Goal: Transaction & Acquisition: Obtain resource

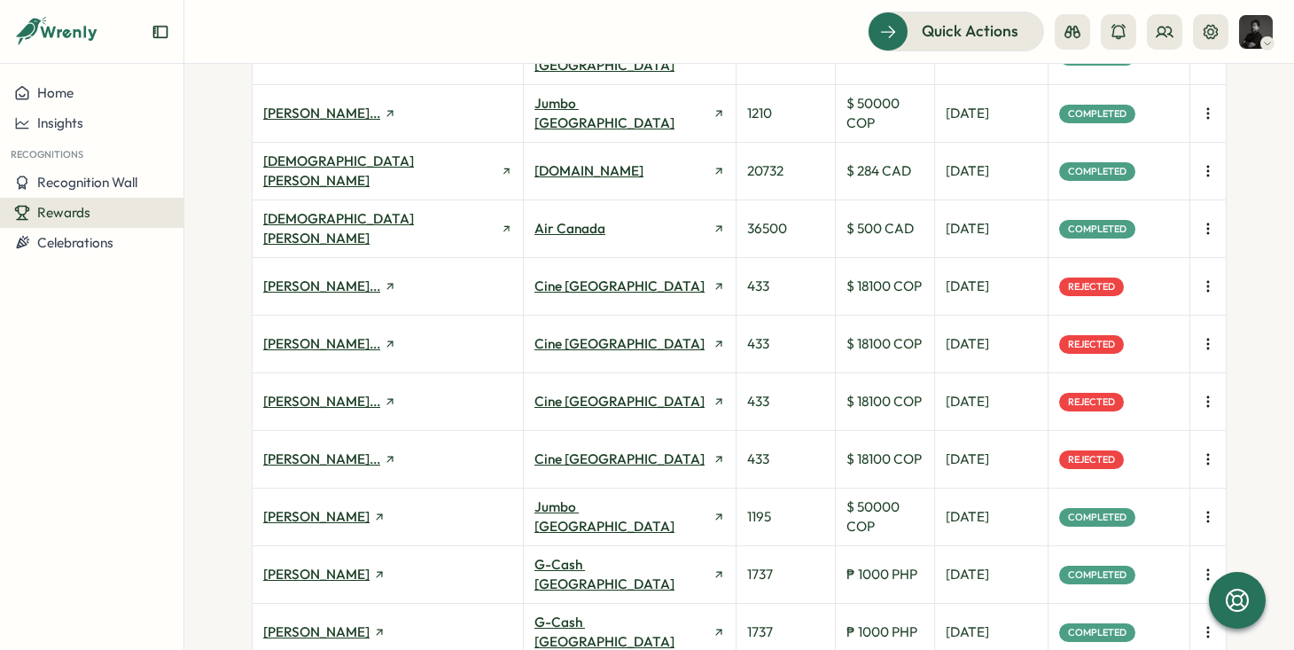
scroll to position [326, 0]
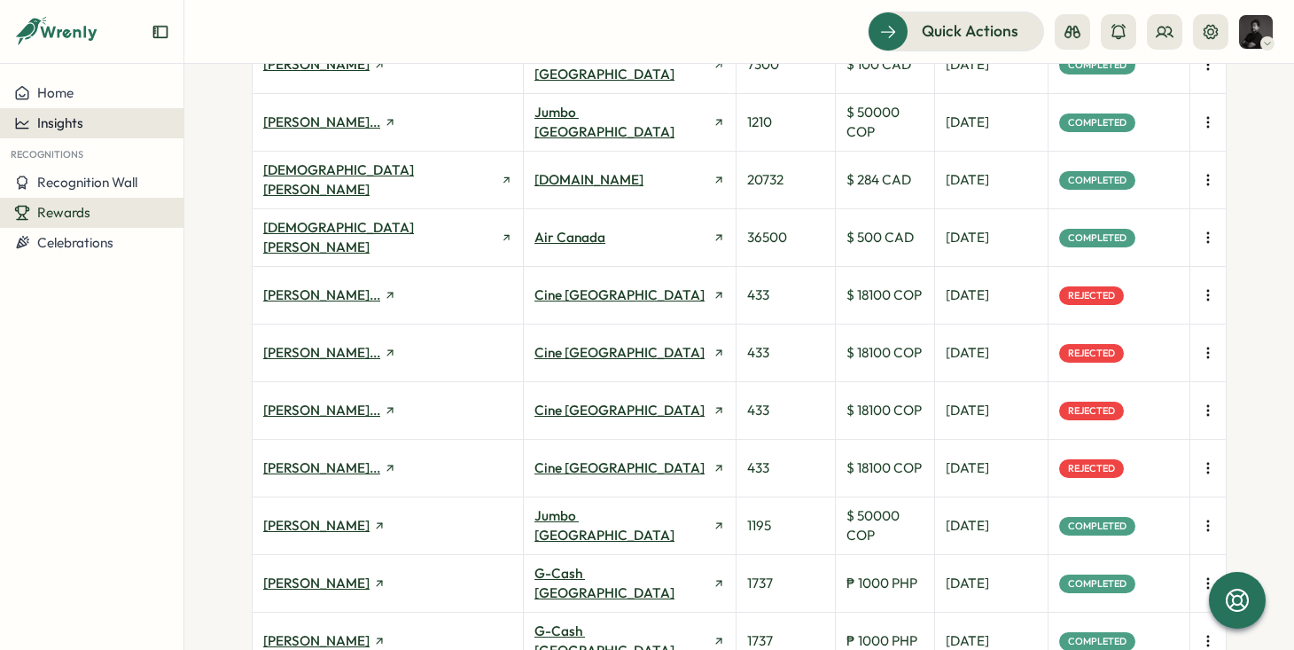
click at [76, 117] on span "Insights" at bounding box center [60, 122] width 46 height 17
click at [65, 98] on span "Home" at bounding box center [55, 92] width 36 height 17
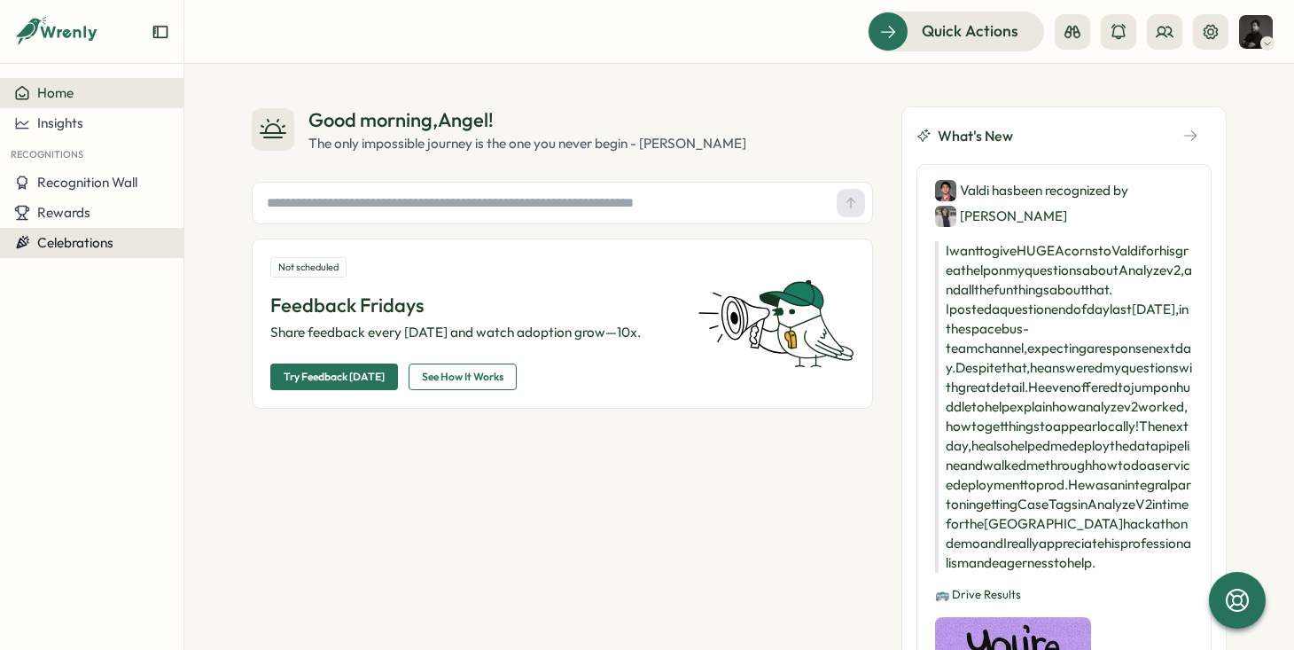
click at [97, 242] on span "Celebrations" at bounding box center [75, 242] width 76 height 17
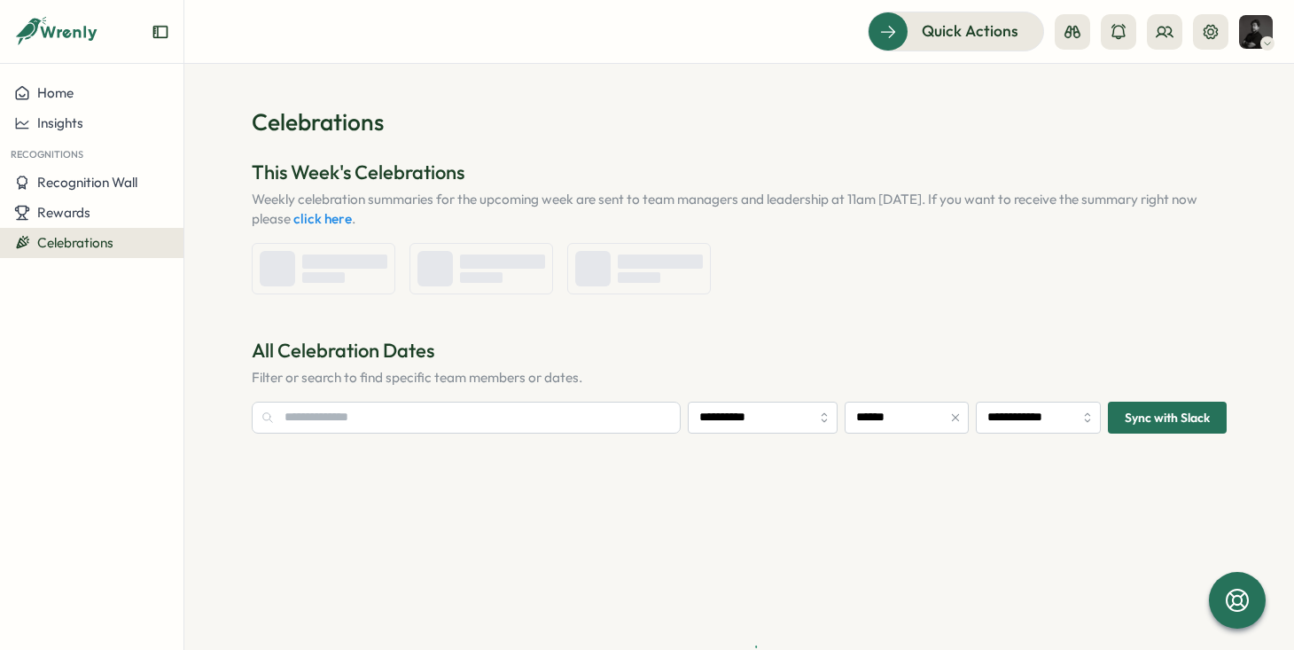
type input "**********"
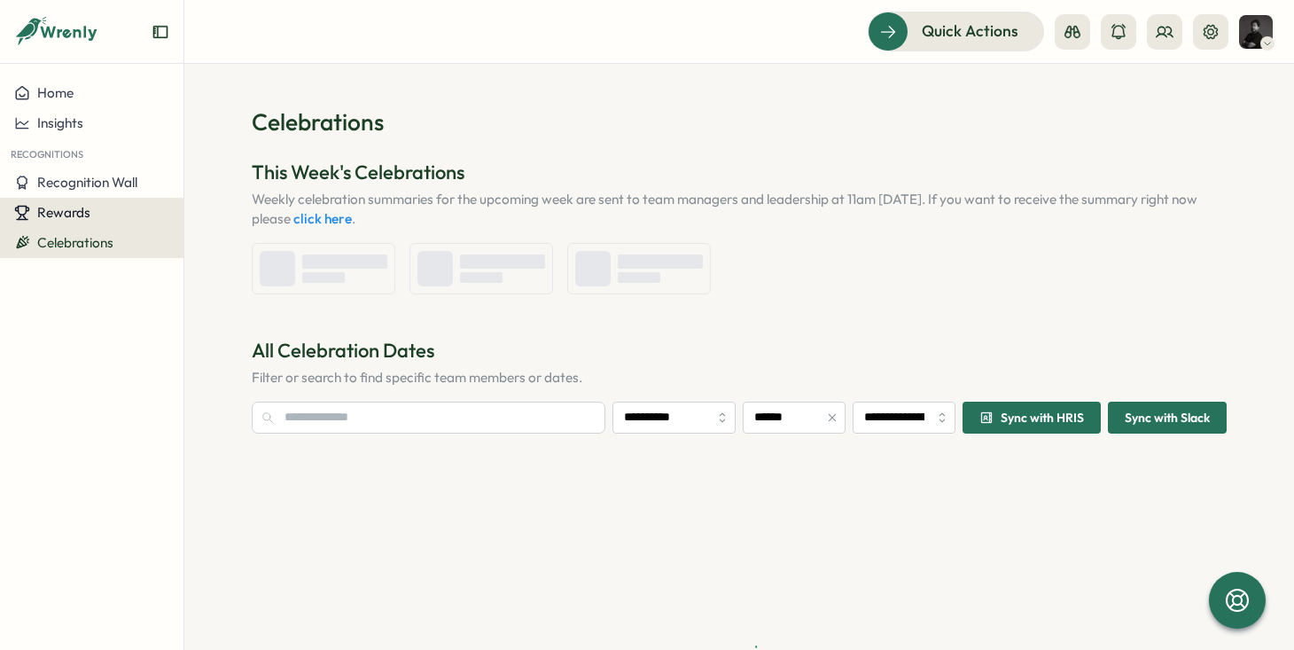
click at [81, 216] on span "Rewards" at bounding box center [63, 212] width 53 height 17
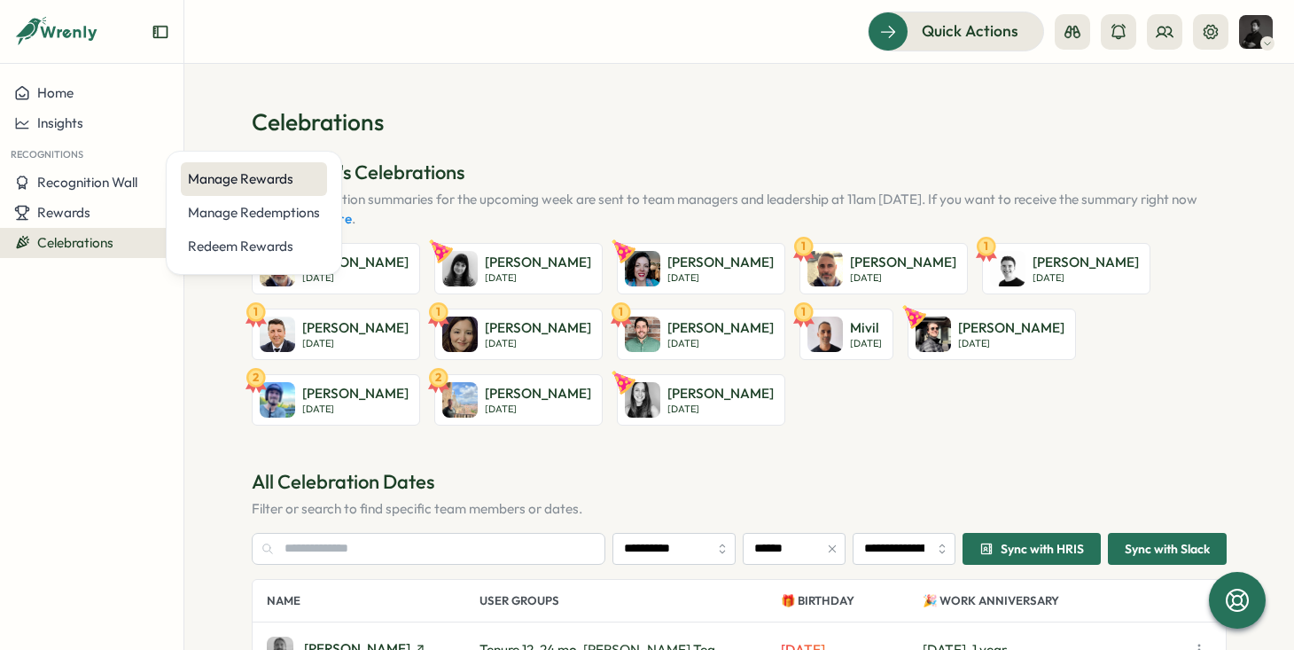
click at [256, 189] on div "Manage Rewards" at bounding box center [254, 179] width 146 height 34
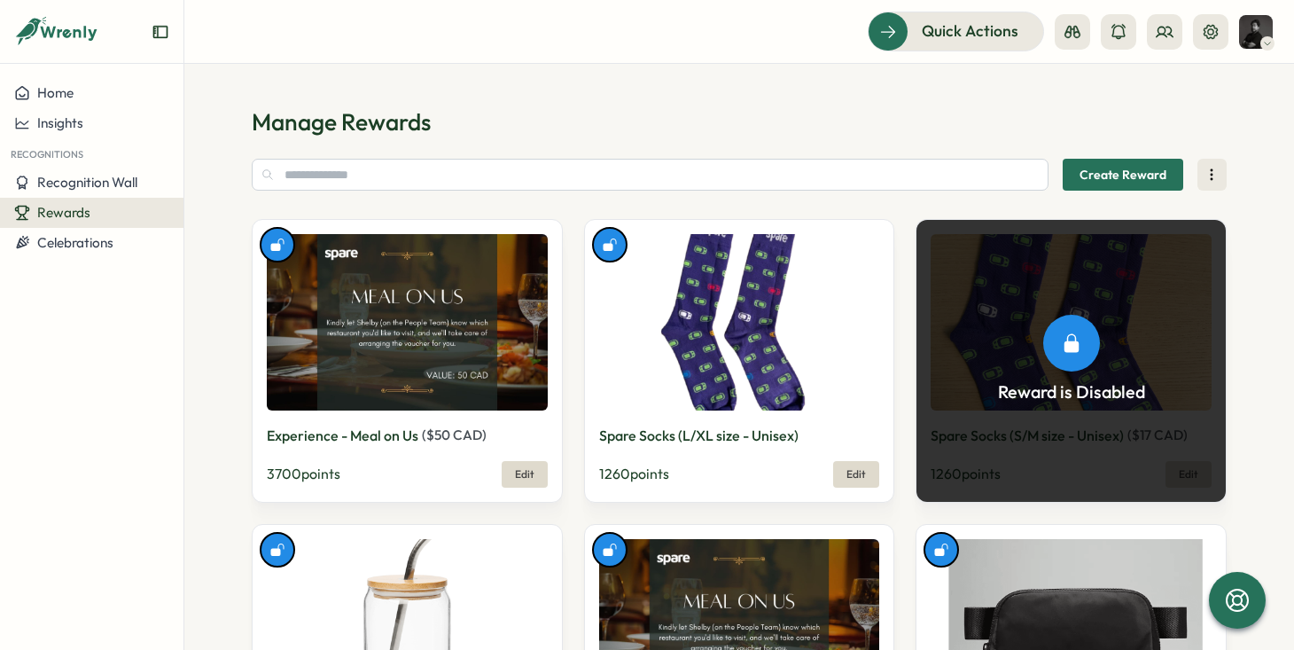
click at [1246, 36] on img at bounding box center [1256, 32] width 34 height 34
click at [1214, 128] on div "My Activity" at bounding box center [1227, 121] width 88 height 20
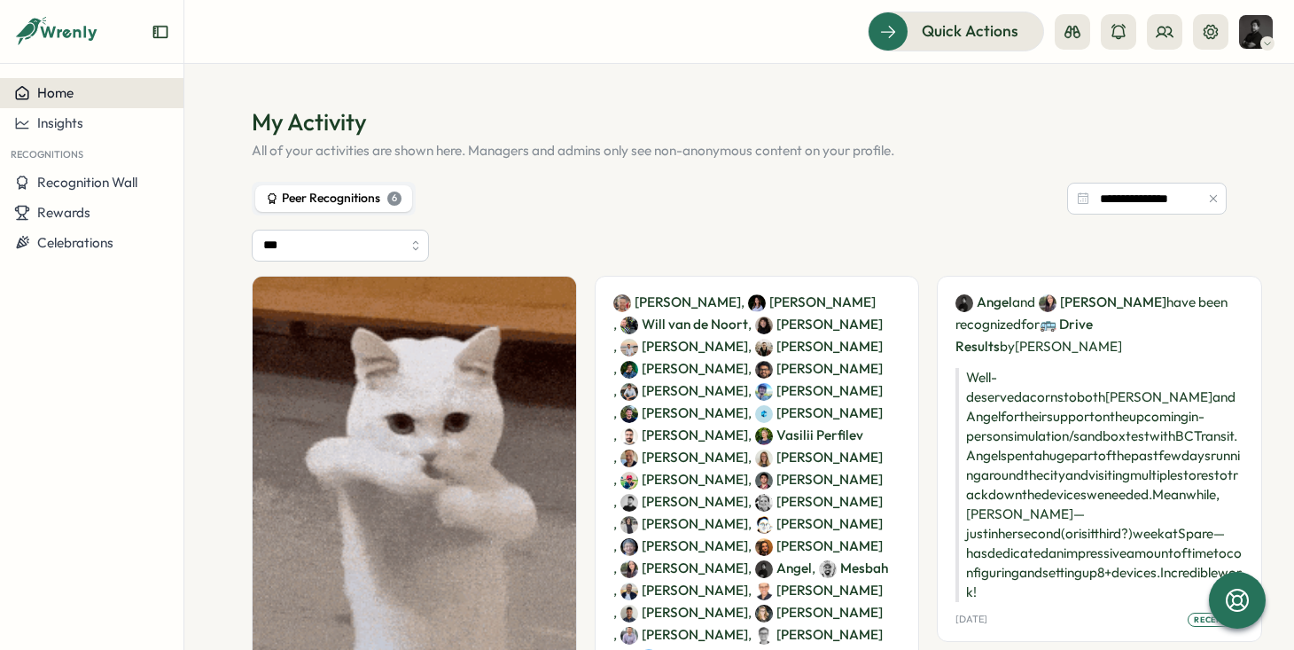
click at [61, 98] on span "Home" at bounding box center [55, 92] width 36 height 17
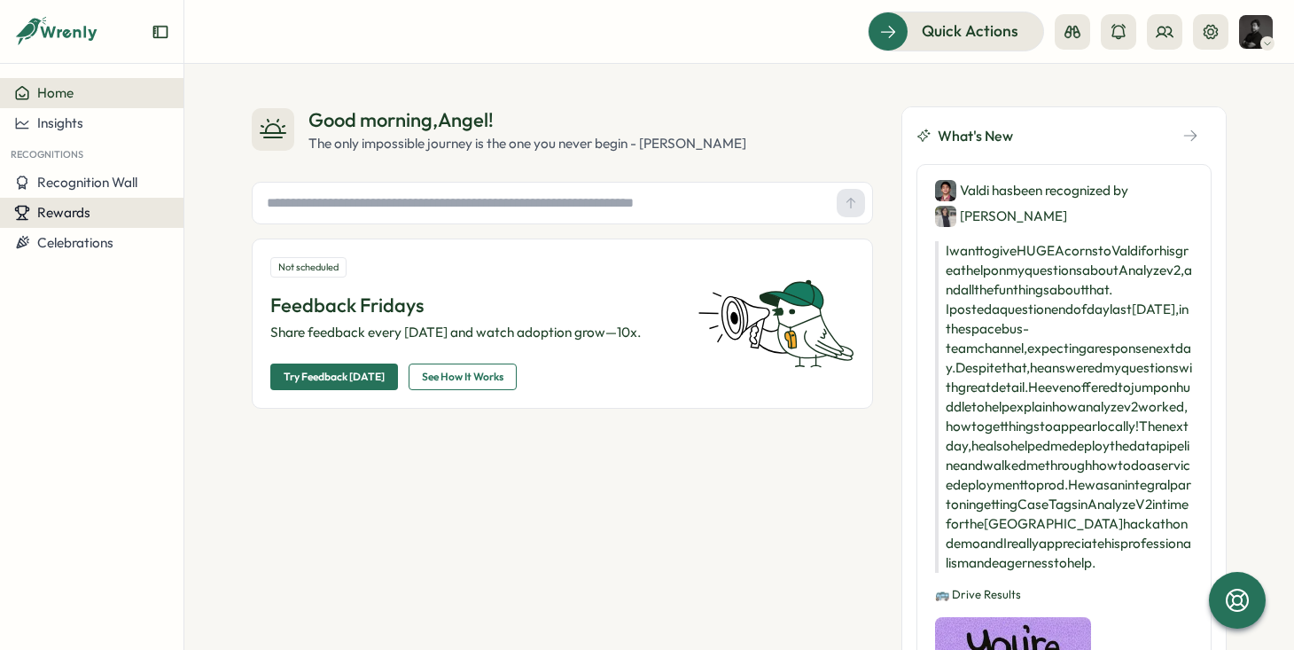
click at [81, 223] on button "Rewards" at bounding box center [92, 213] width 184 height 30
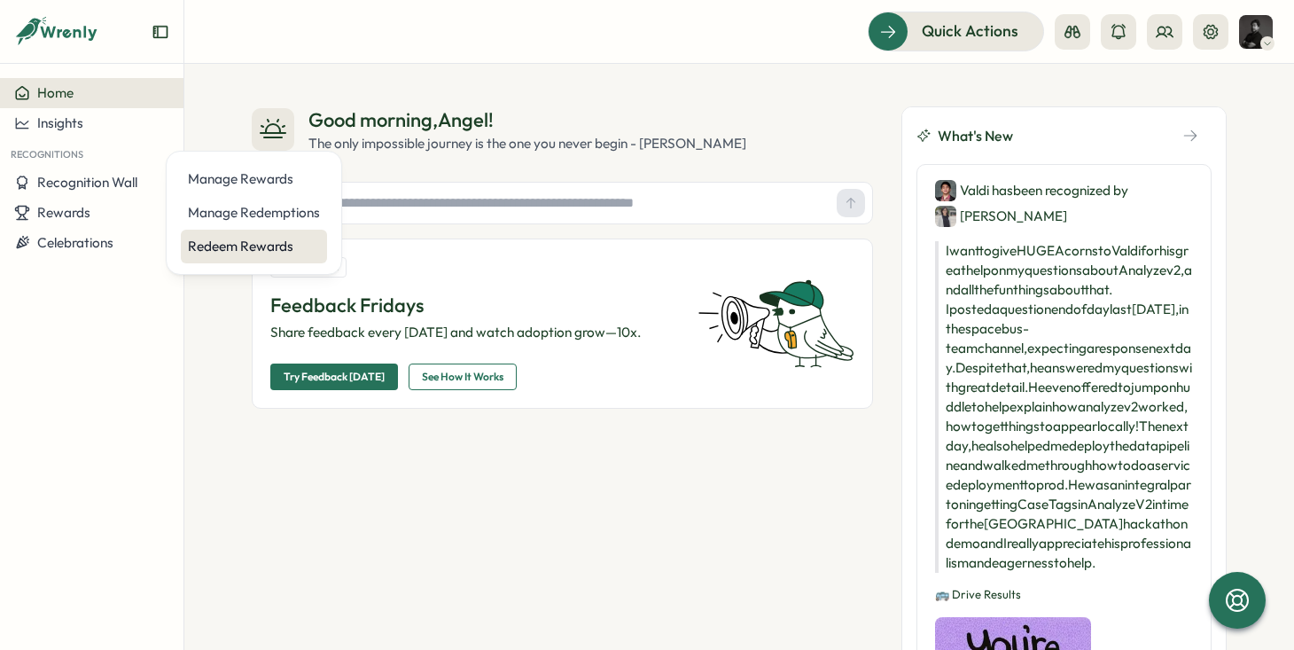
click at [193, 244] on div "Redeem Rewards" at bounding box center [254, 247] width 132 height 20
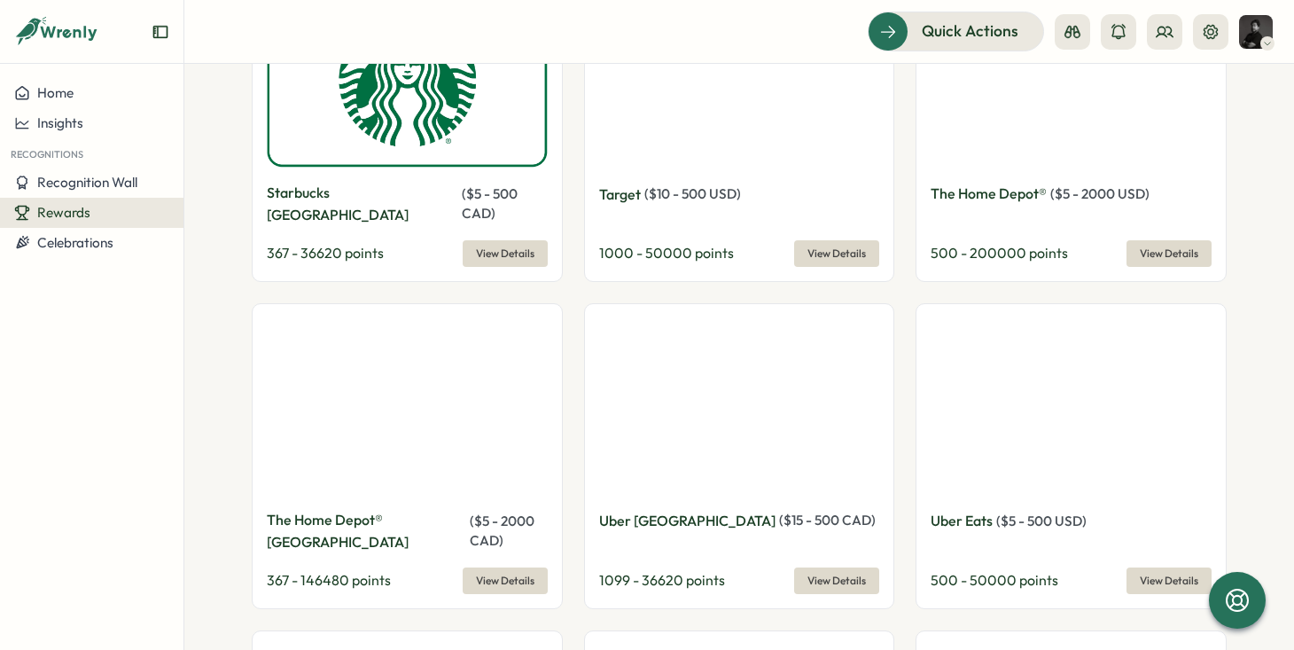
scroll to position [4529, 0]
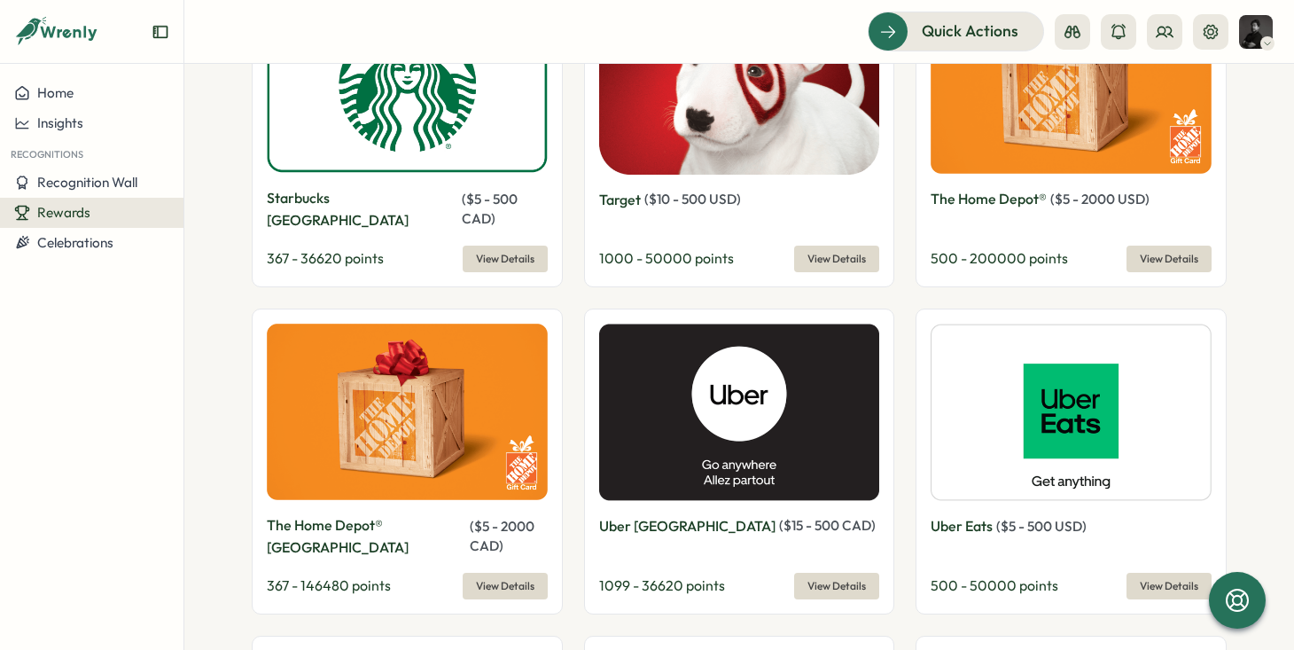
click at [832, 574] on span "View Details" at bounding box center [837, 586] width 59 height 25
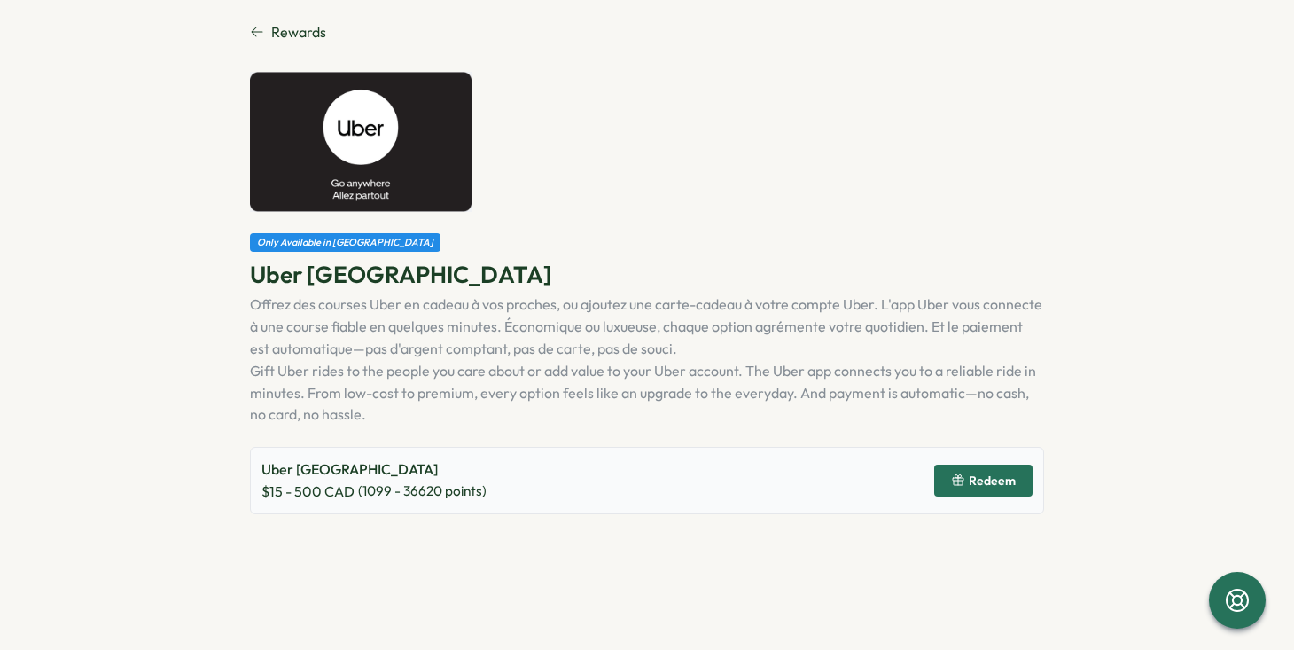
click at [984, 482] on span "Redeem" at bounding box center [992, 480] width 47 height 12
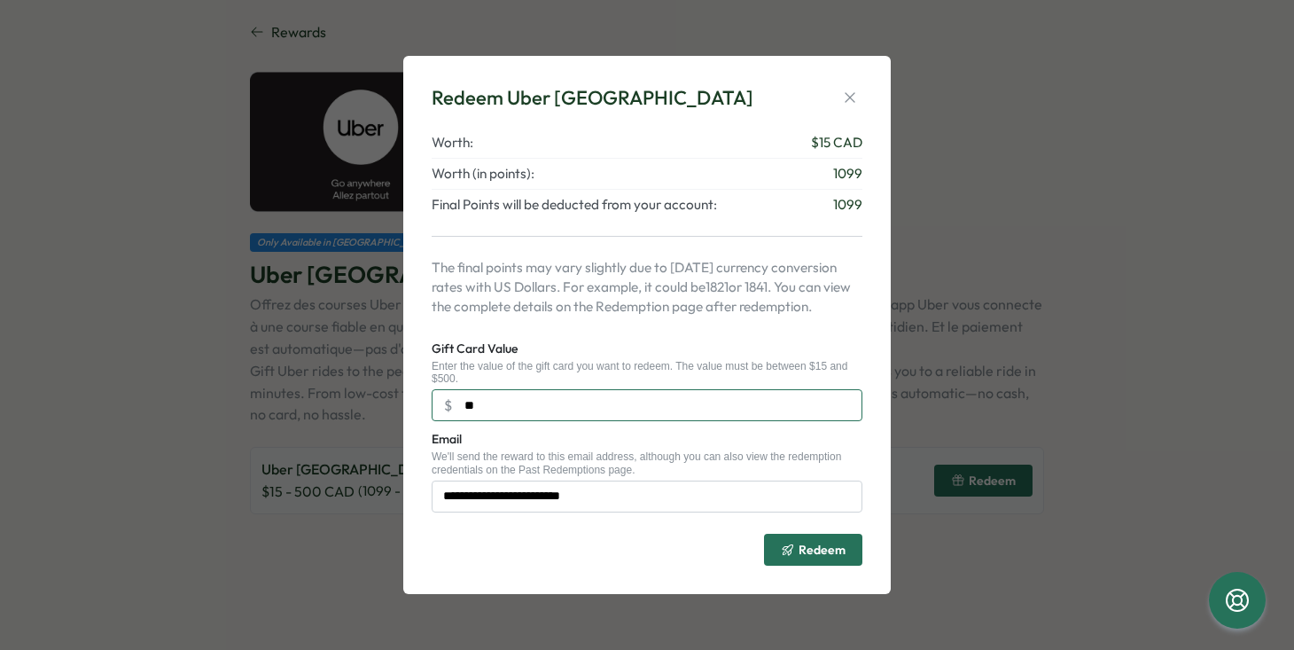
click at [491, 402] on input "**" at bounding box center [647, 405] width 431 height 32
type input "***"
click at [855, 98] on icon "button" at bounding box center [850, 98] width 18 height 18
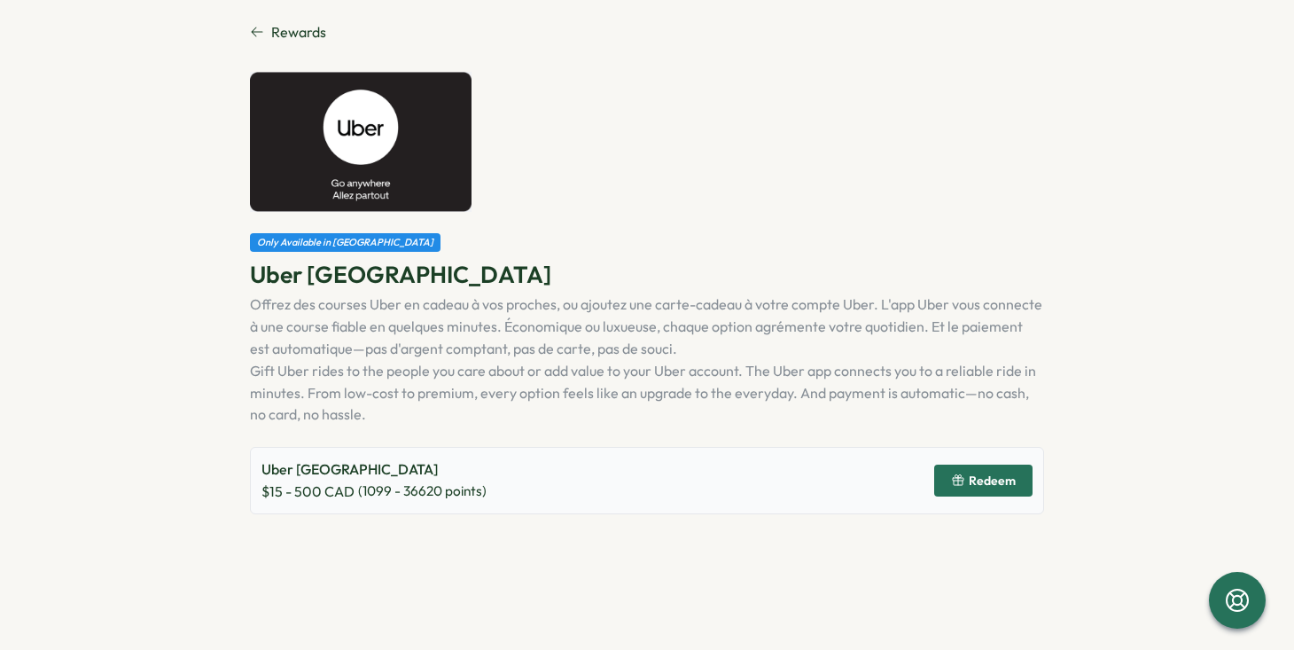
click at [257, 31] on icon at bounding box center [257, 32] width 14 height 14
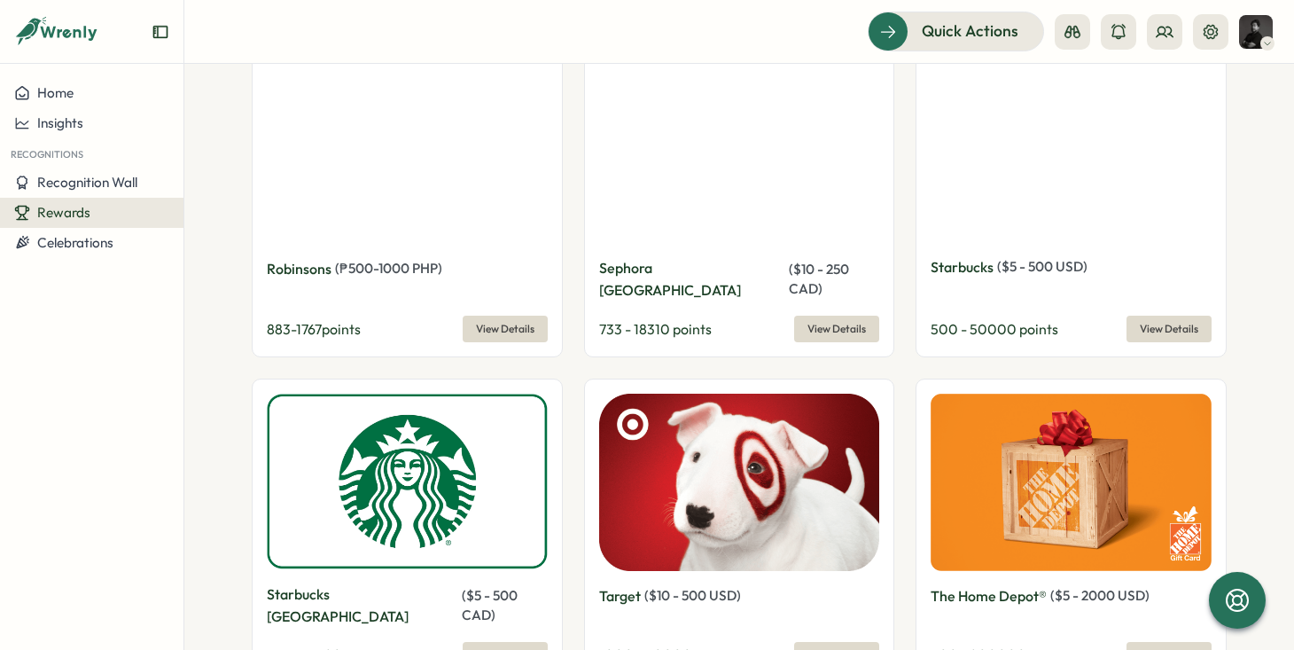
scroll to position [4192, 0]
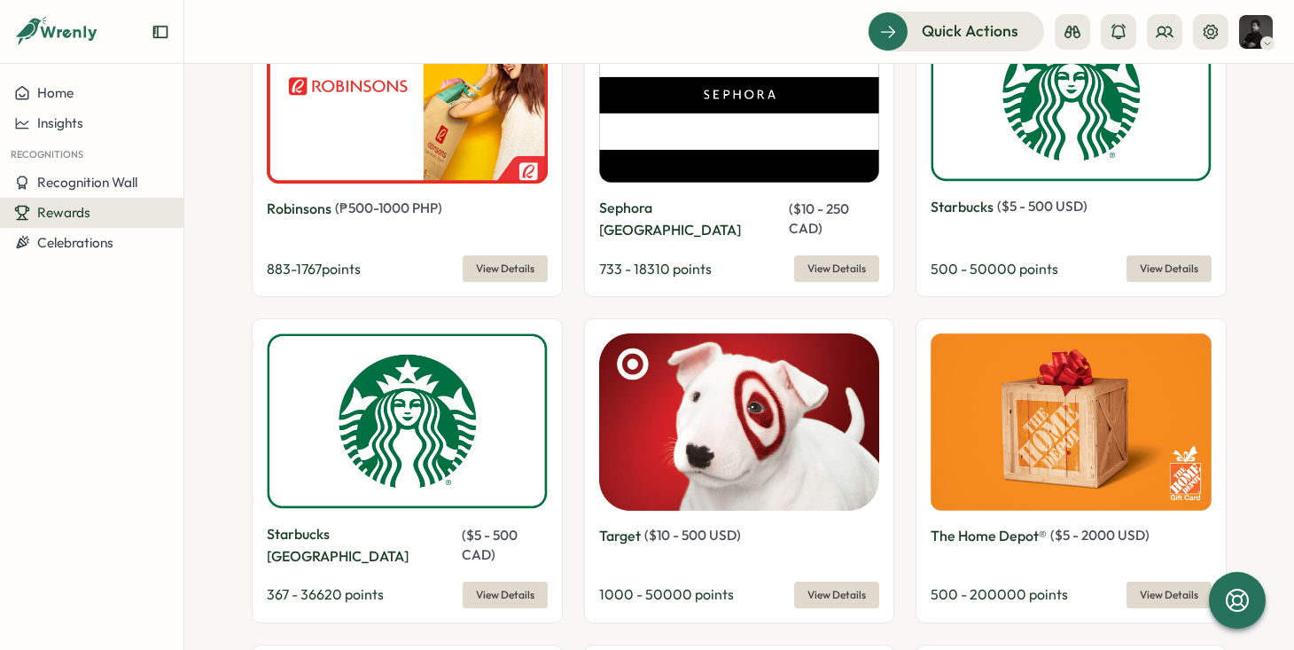
click at [796, 582] on button "View Details" at bounding box center [836, 595] width 85 height 27
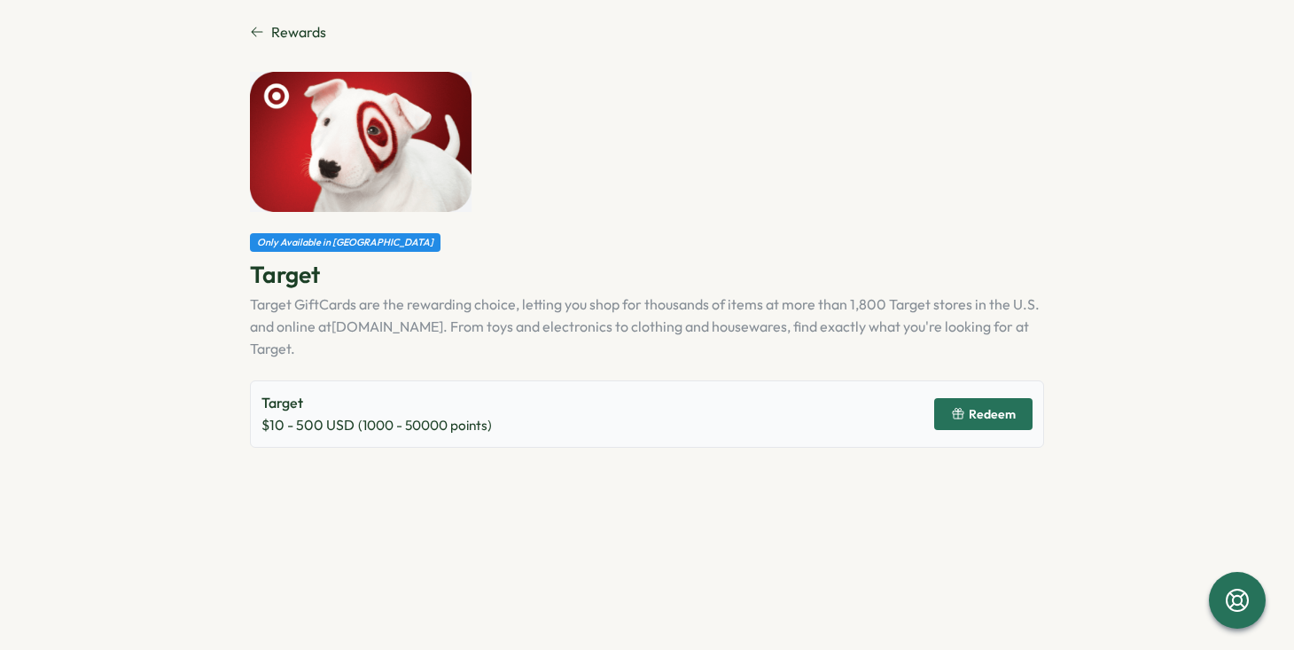
click at [974, 402] on span "Redeem" at bounding box center [983, 414] width 65 height 30
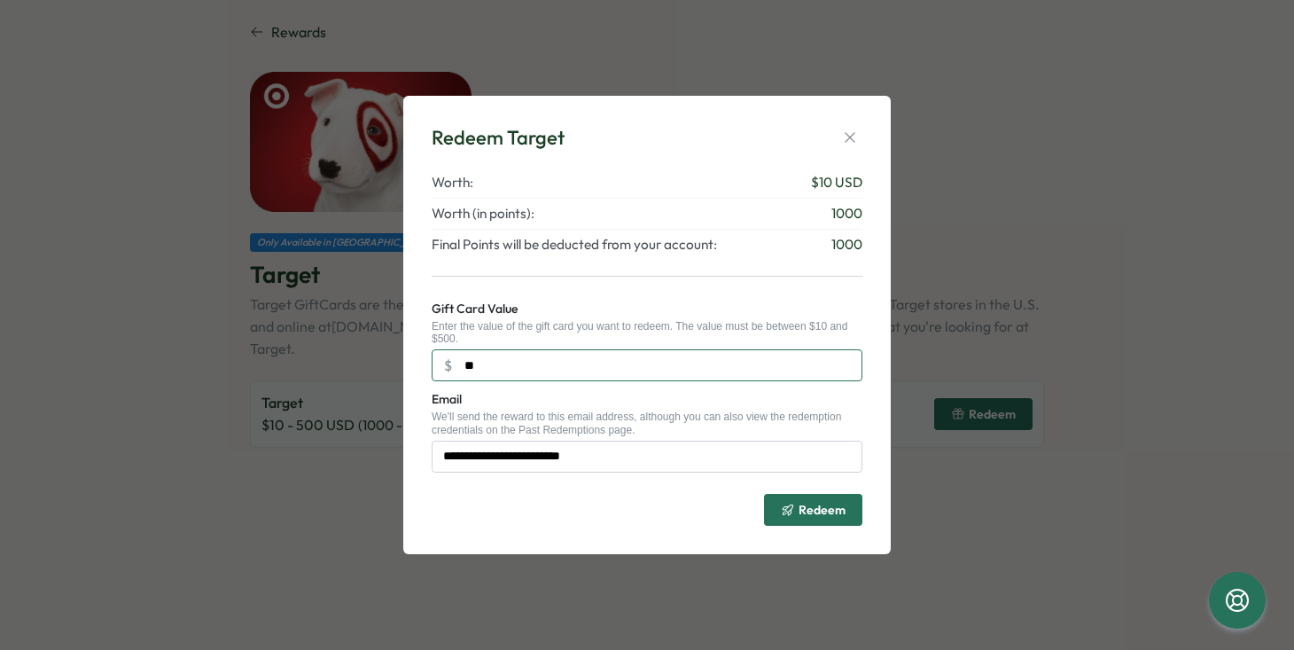
drag, startPoint x: 494, startPoint y: 363, endPoint x: 448, endPoint y: 364, distance: 46.1
click at [448, 364] on input "**" at bounding box center [647, 365] width 431 height 32
type input "***"
click at [849, 137] on icon "button" at bounding box center [850, 138] width 18 height 18
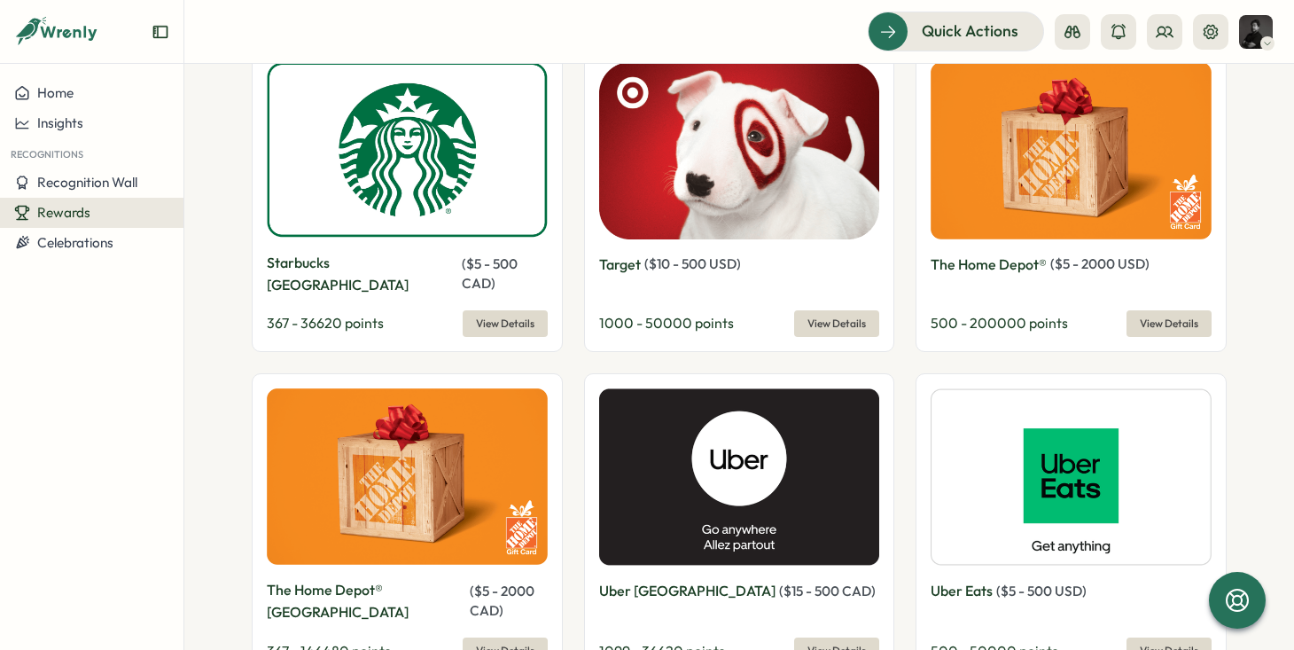
scroll to position [4600, 0]
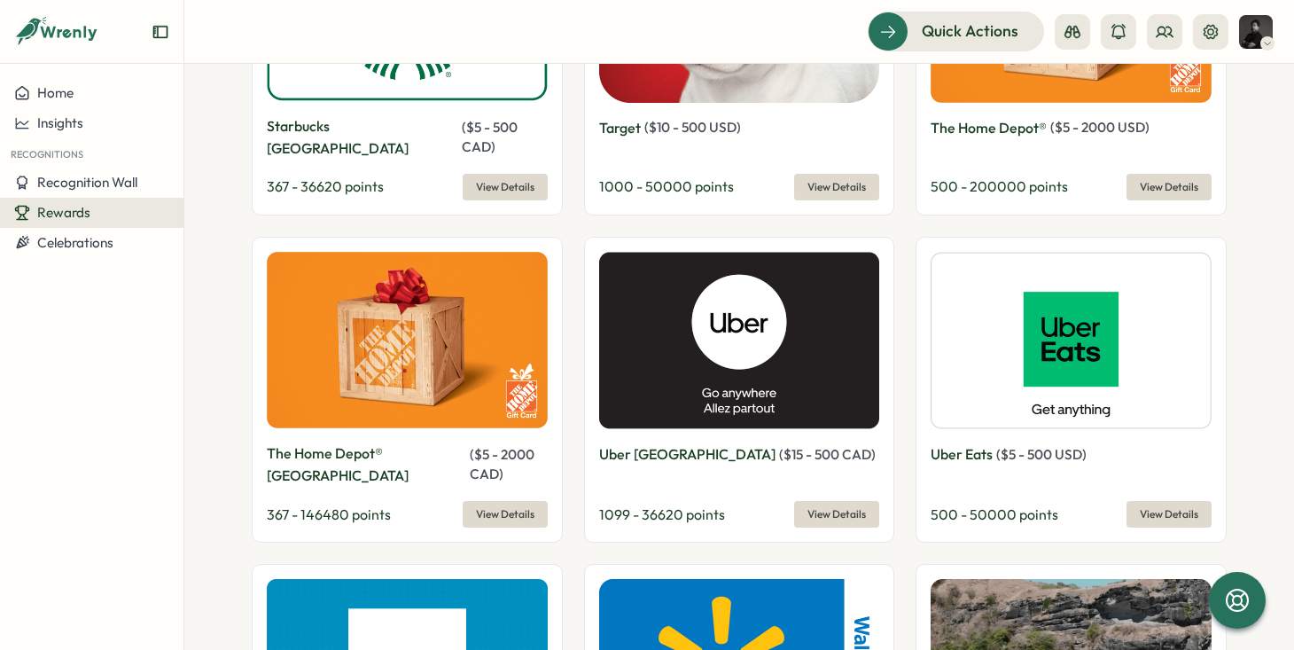
click at [786, 252] on img at bounding box center [739, 340] width 281 height 177
click at [815, 502] on span "View Details" at bounding box center [837, 514] width 59 height 25
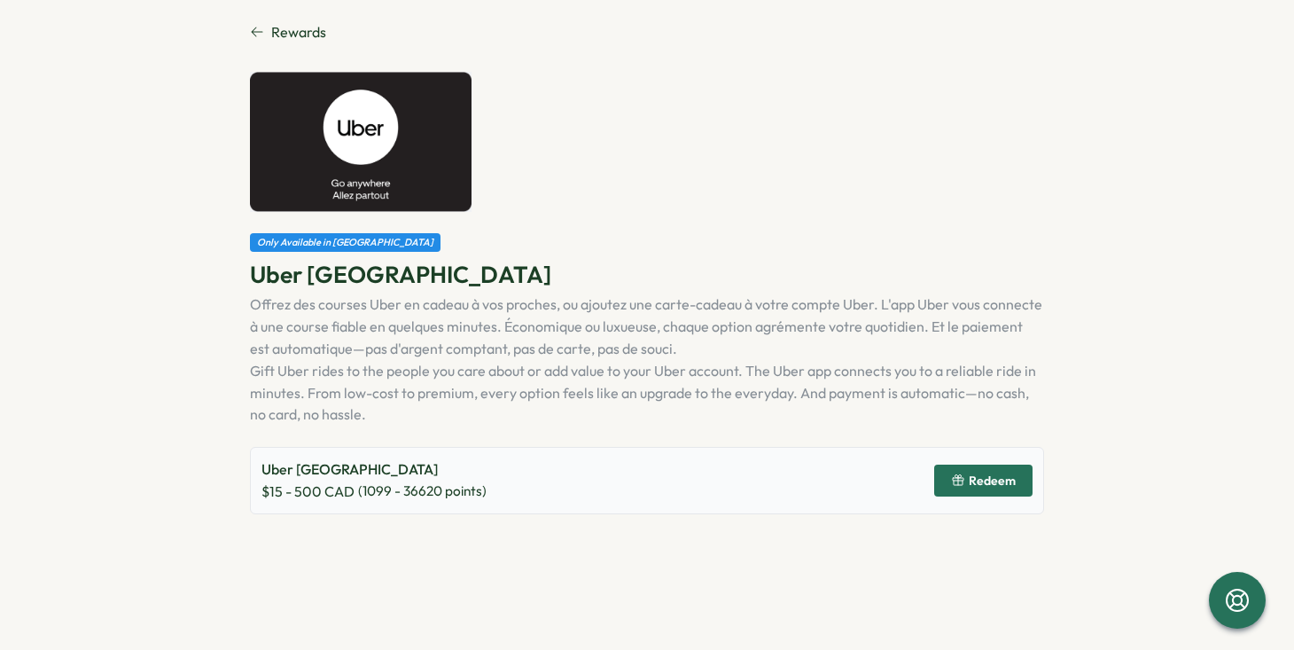
click at [987, 485] on span "Redeem" at bounding box center [992, 480] width 47 height 12
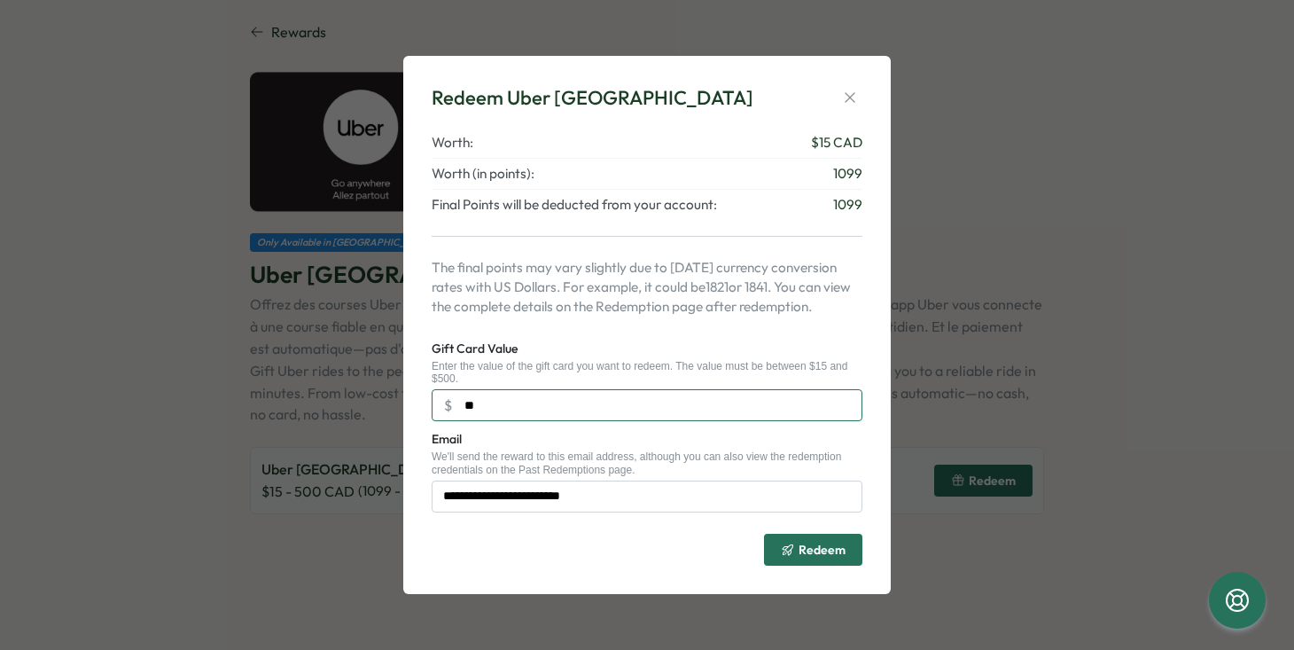
drag, startPoint x: 516, startPoint y: 407, endPoint x: 441, endPoint y: 394, distance: 76.5
click at [442, 393] on input "**" at bounding box center [647, 405] width 431 height 32
type input "*"
